Goal: Transaction & Acquisition: Purchase product/service

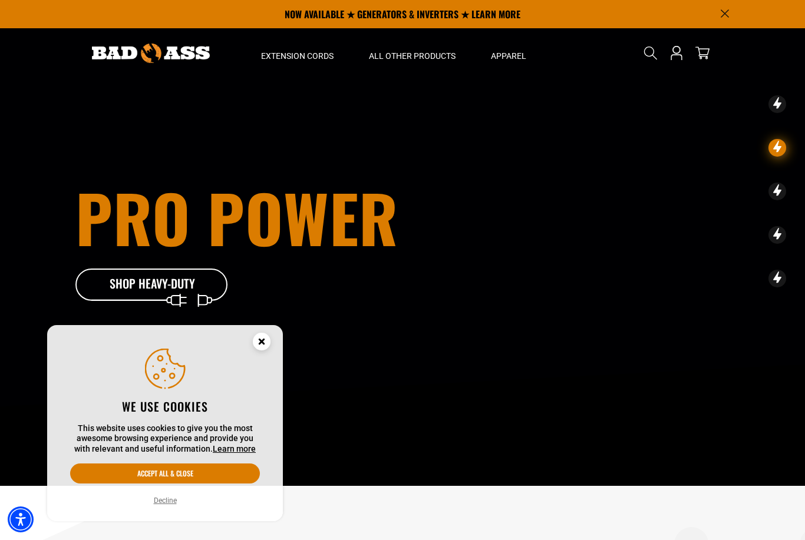
click at [259, 341] on icon "Cookie Consent" at bounding box center [261, 342] width 4 height 4
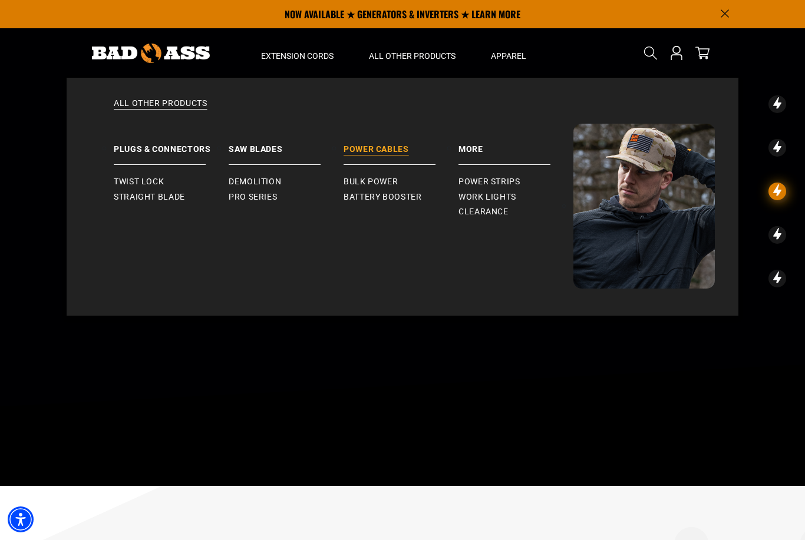
click at [410, 141] on link "Power Cables" at bounding box center [401, 144] width 115 height 41
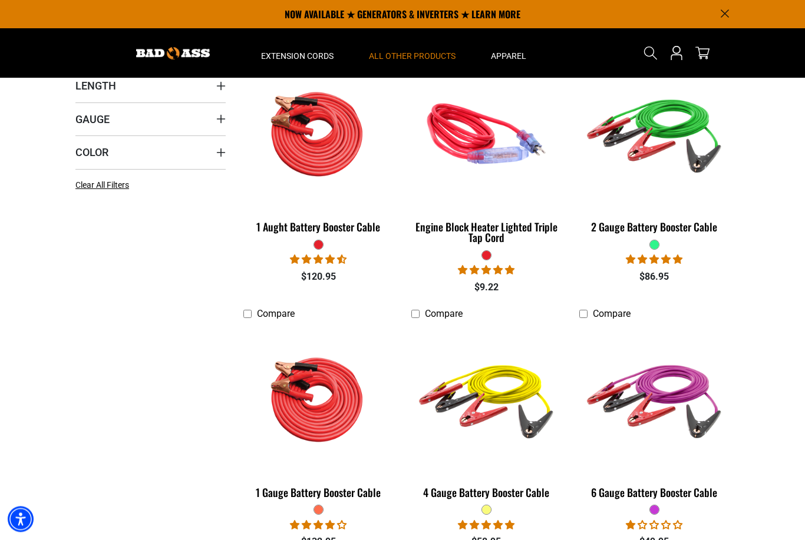
scroll to position [298, 0]
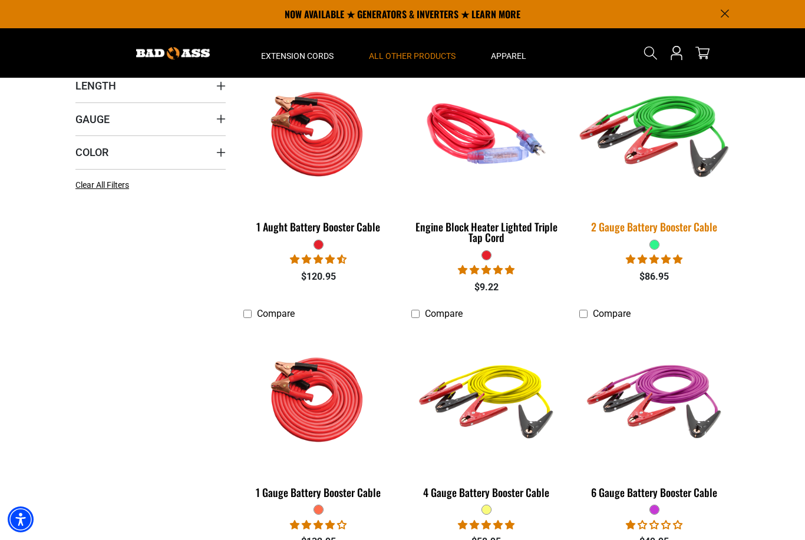
click at [688, 169] on img at bounding box center [654, 133] width 165 height 151
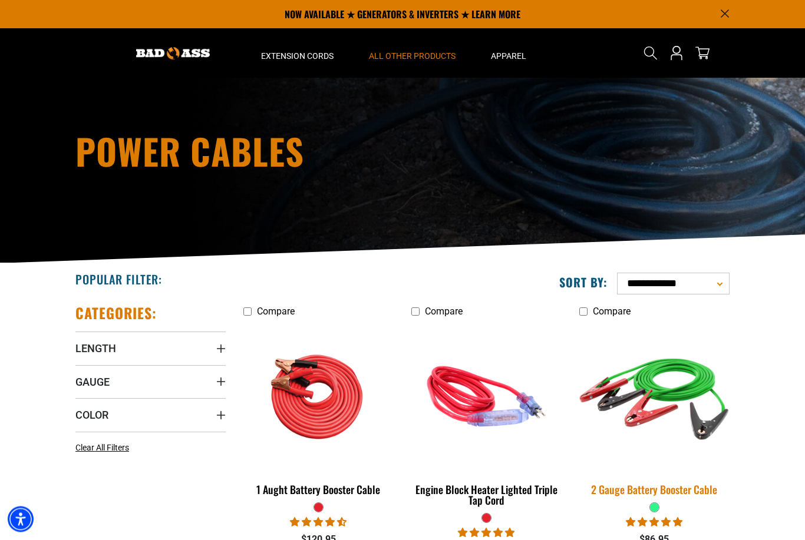
scroll to position [0, 0]
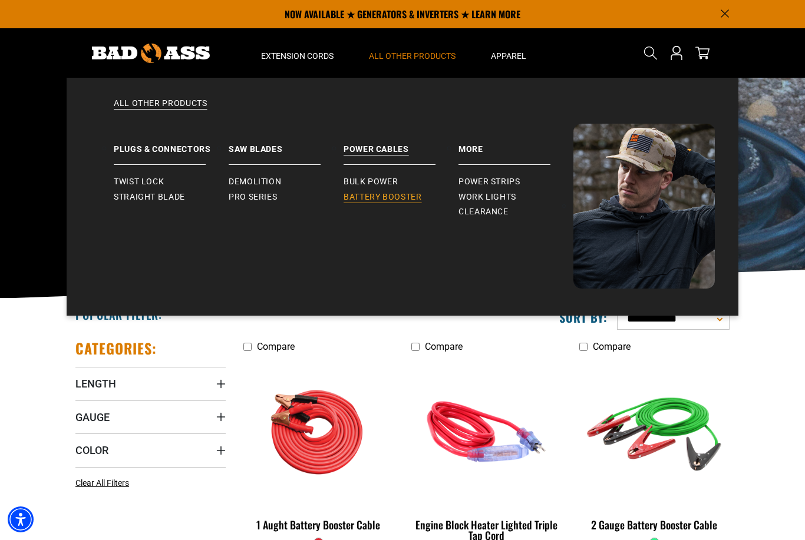
click at [410, 200] on span "Battery Booster" at bounding box center [383, 197] width 78 height 11
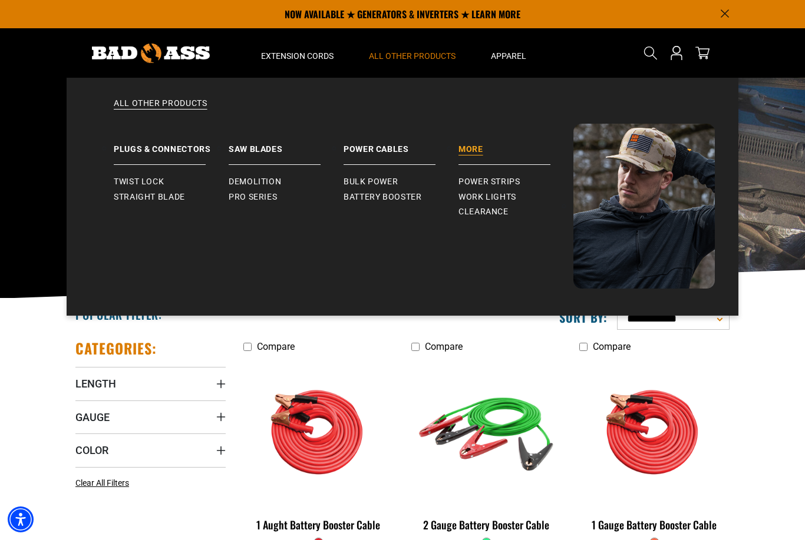
click at [475, 149] on link "More" at bounding box center [516, 144] width 115 height 41
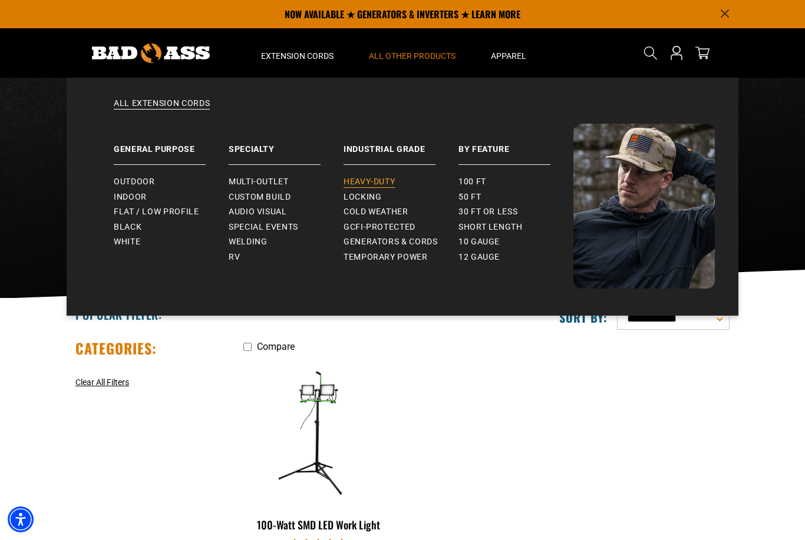
click at [384, 182] on span "Heavy-Duty" at bounding box center [369, 182] width 51 height 11
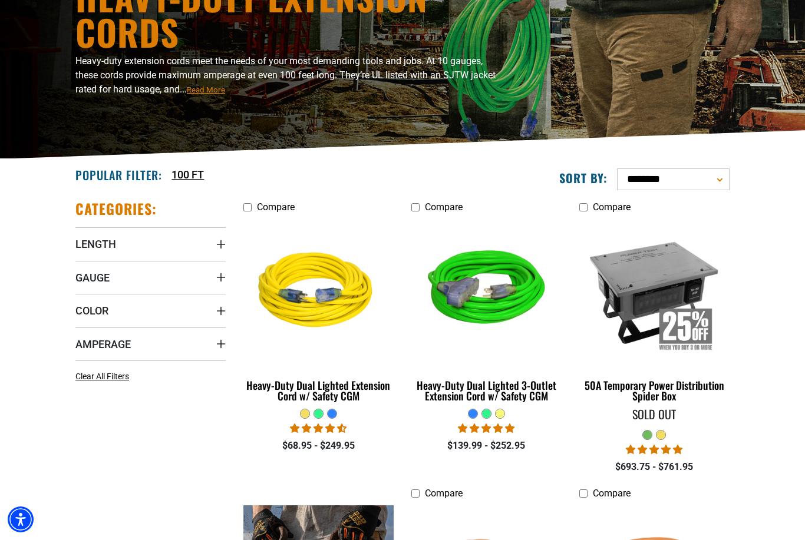
scroll to position [146, 0]
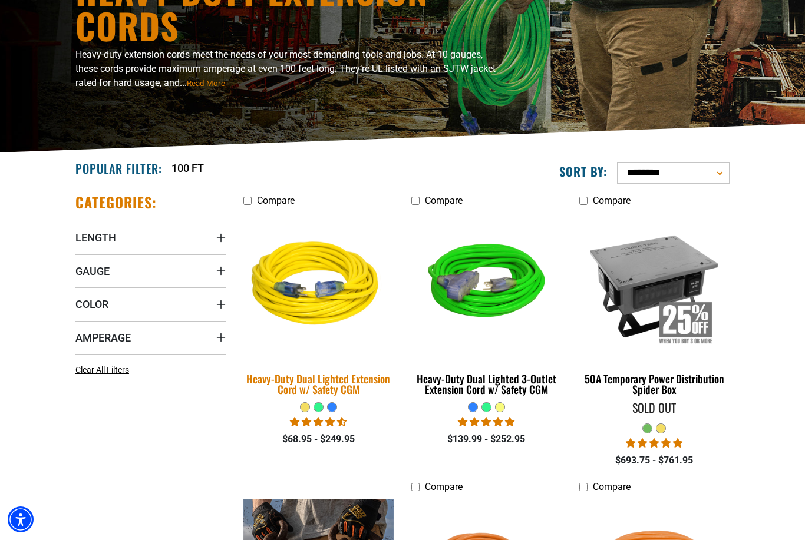
click at [342, 306] on img at bounding box center [318, 285] width 165 height 151
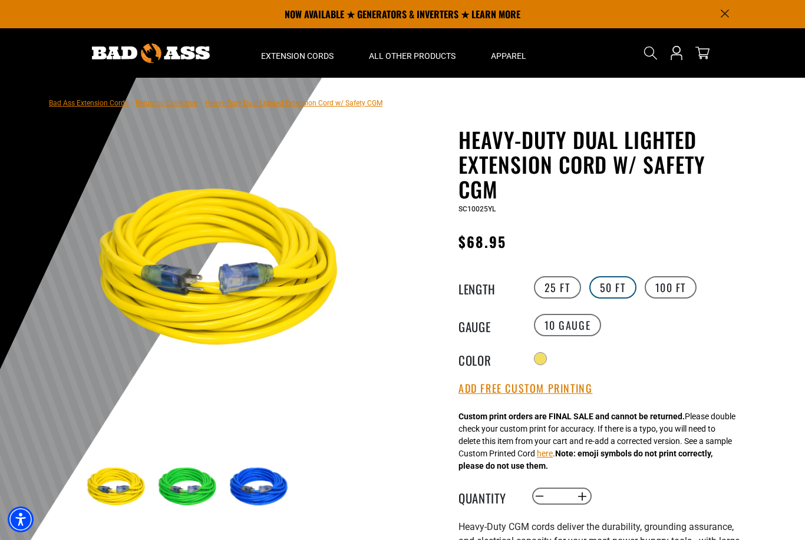
click at [616, 290] on label "50 FT" at bounding box center [612, 287] width 47 height 22
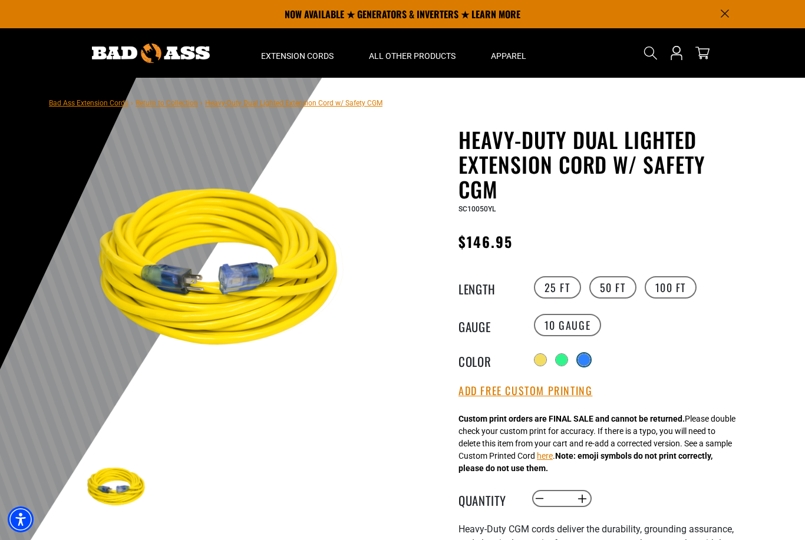
click at [590, 361] on div at bounding box center [584, 360] width 12 height 12
